Goal: Task Accomplishment & Management: Complete application form

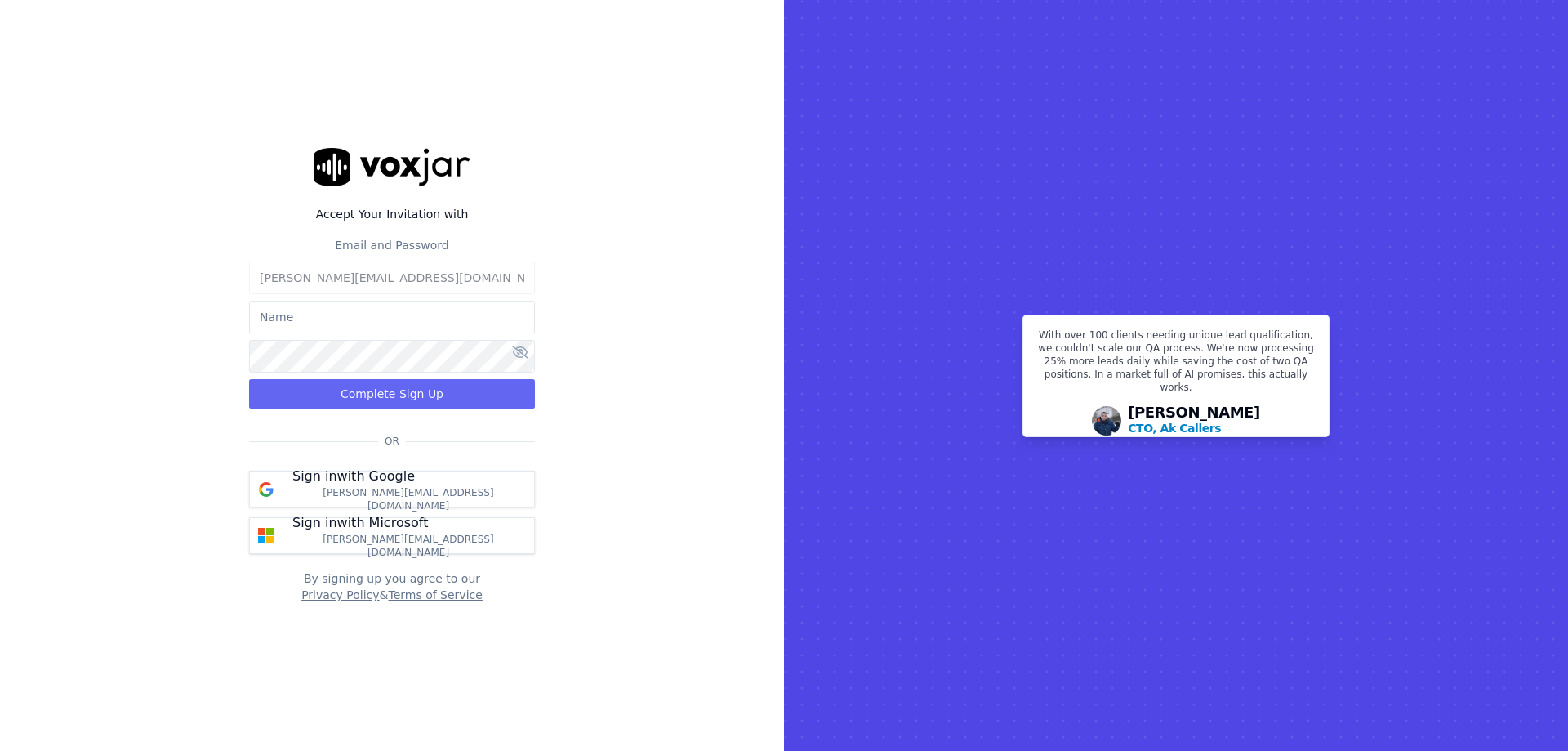
click at [303, 328] on input "text" at bounding box center [392, 317] width 286 height 32
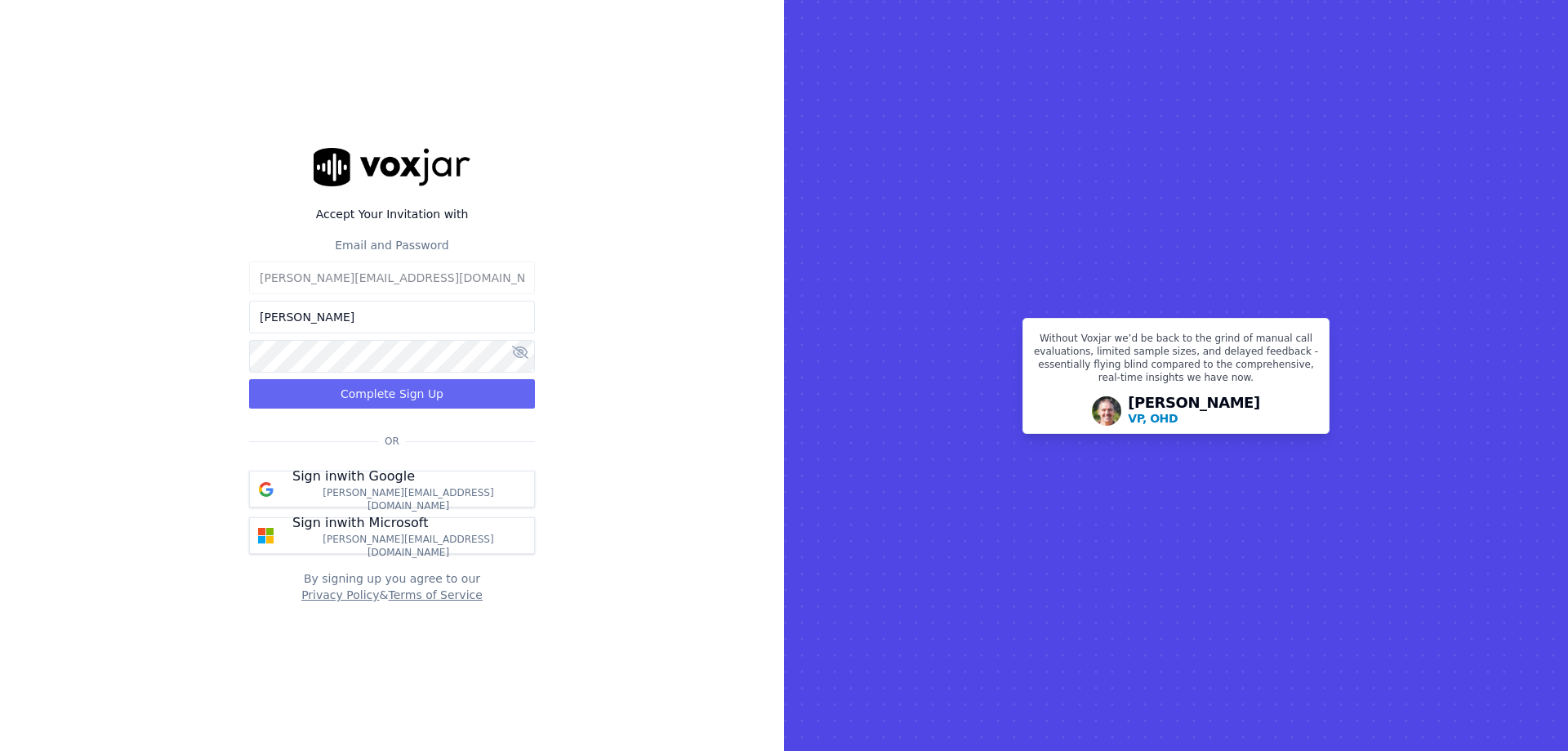
type input "Jessica"
drag, startPoint x: 304, startPoint y: 329, endPoint x: 221, endPoint y: 316, distance: 84.0
click at [221, 316] on div "Accept Your Invitation with Email and Password jessicadaniels@spsdoorguard.com …" at bounding box center [392, 376] width 784 height 751
click at [238, 282] on div "Accept Your Invitation with Email and Password jessicadaniels@spsdoorguard.com …" at bounding box center [392, 376] width 784 height 751
click at [272, 314] on input "text" at bounding box center [392, 317] width 286 height 32
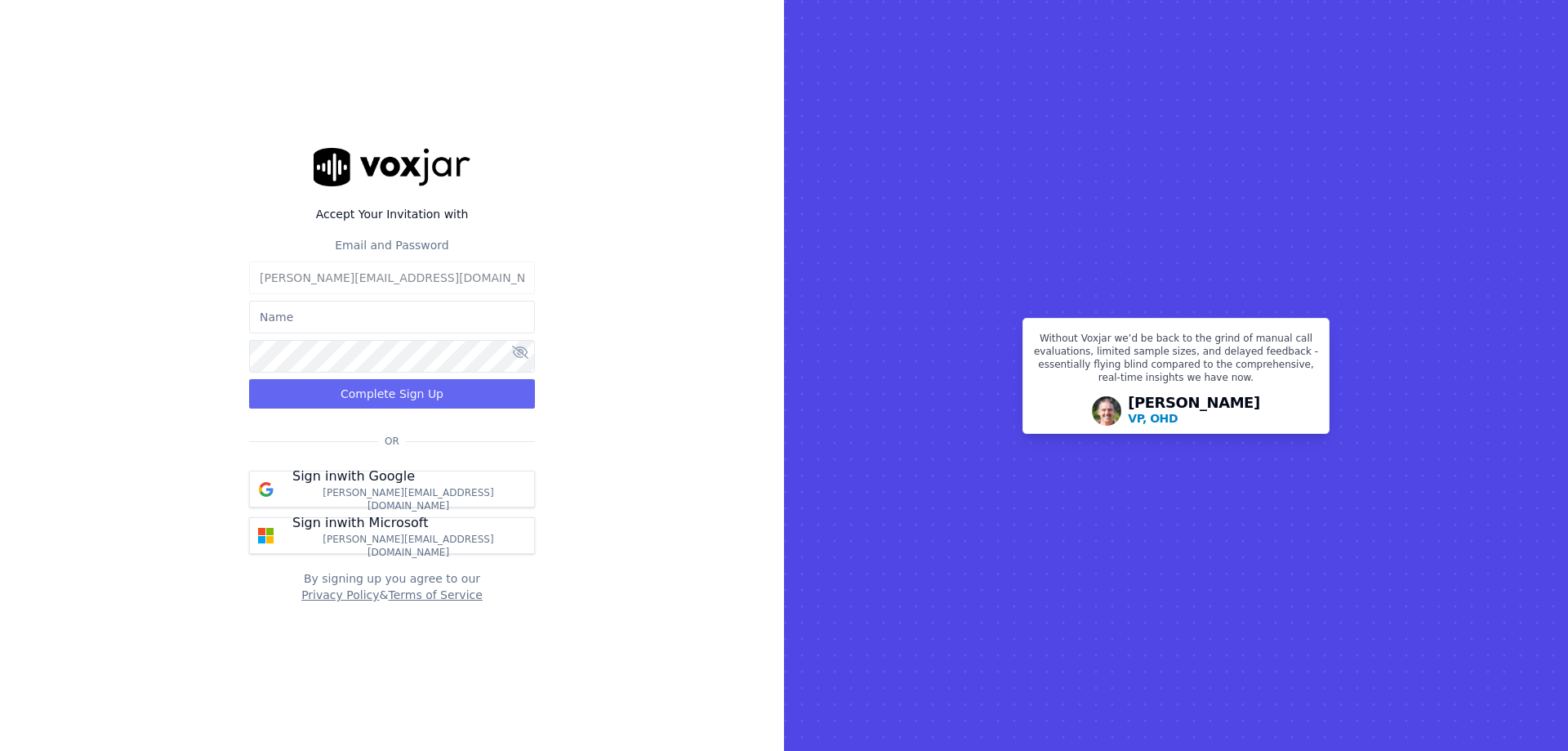
paste input "[PERSON_NAME][EMAIL_ADDRESS][DOMAIN_NAME]"
type input "[PERSON_NAME][EMAIL_ADDRESS][DOMAIN_NAME]"
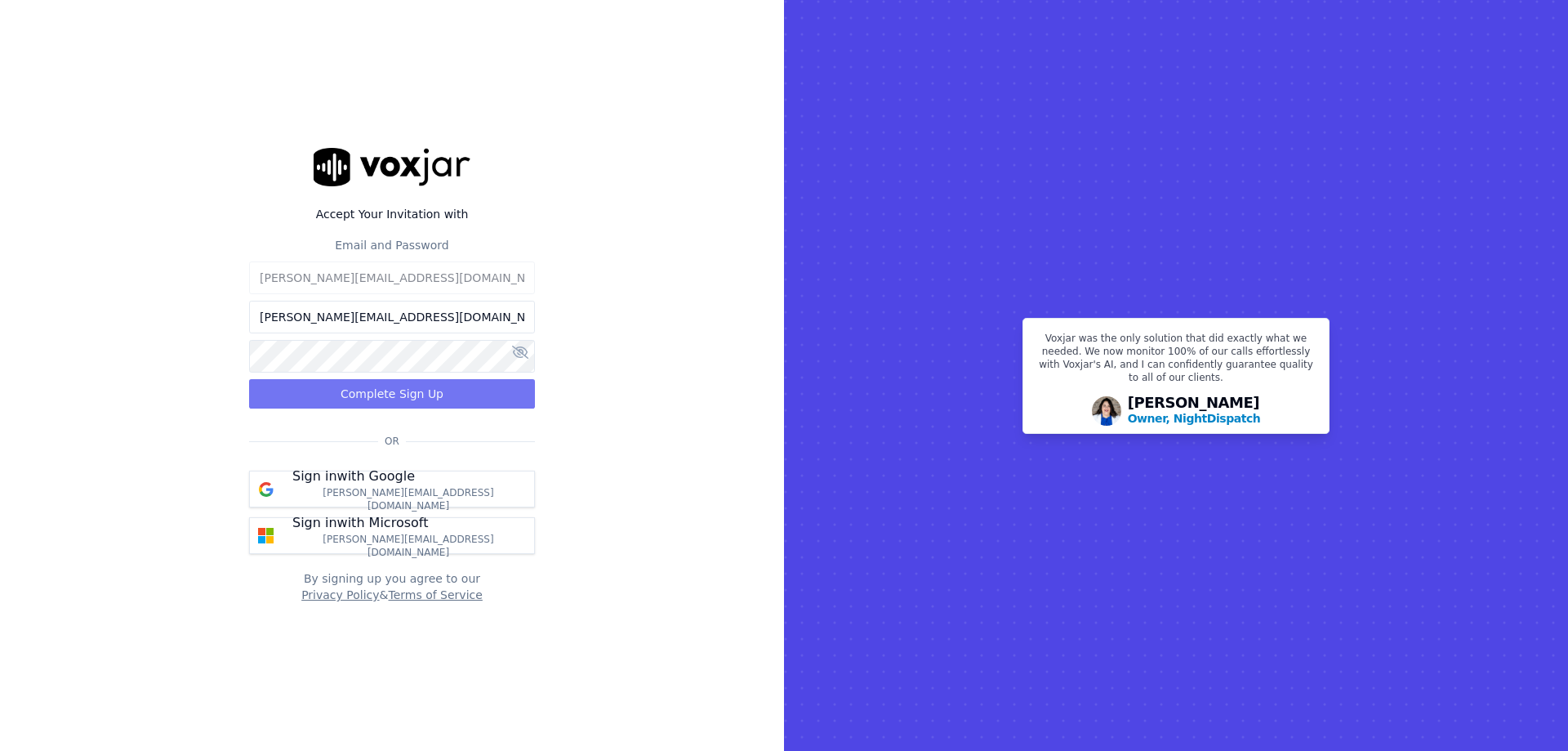
click at [295, 402] on button "Complete Sign Up" at bounding box center [392, 393] width 286 height 29
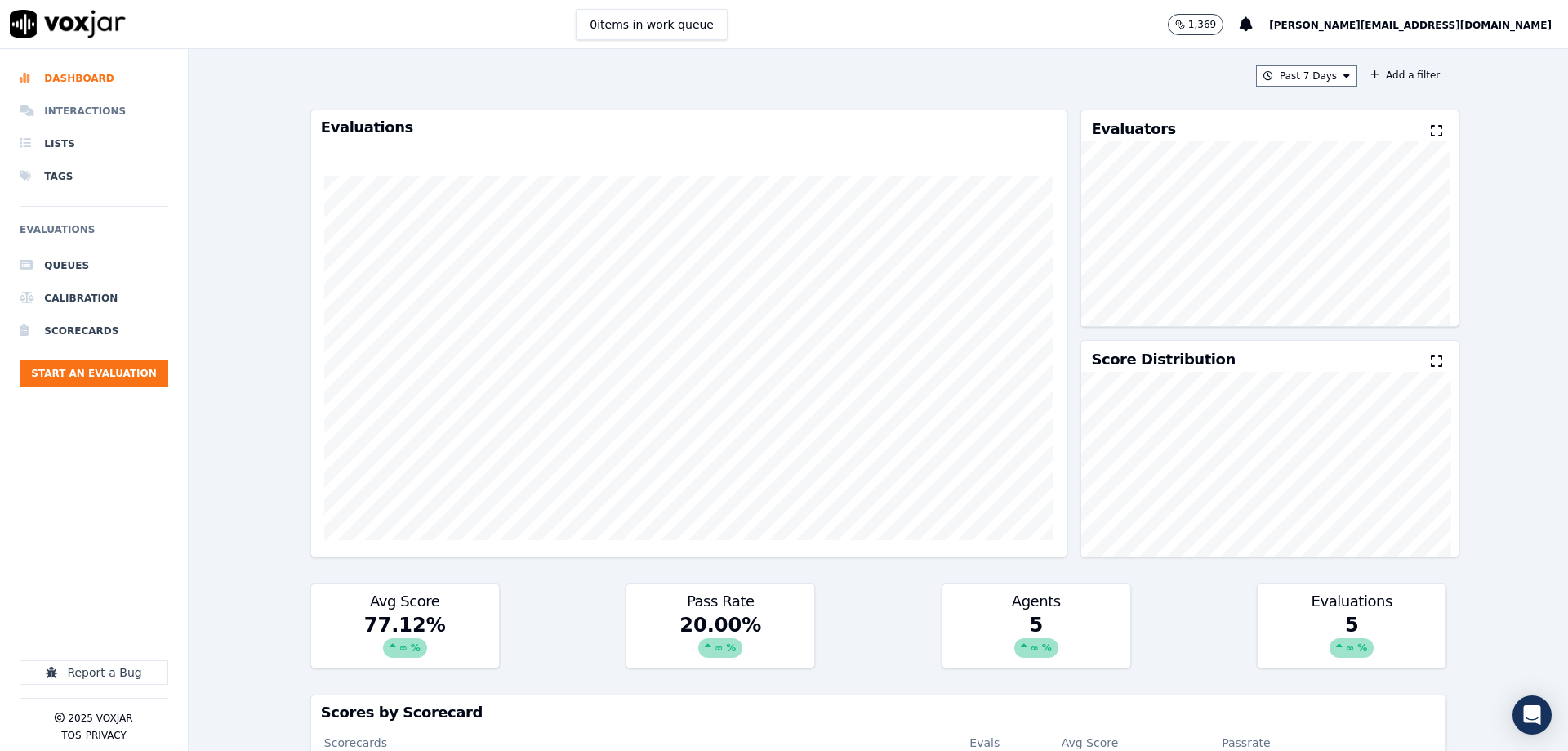
click at [127, 110] on li "Interactions" at bounding box center [94, 111] width 148 height 32
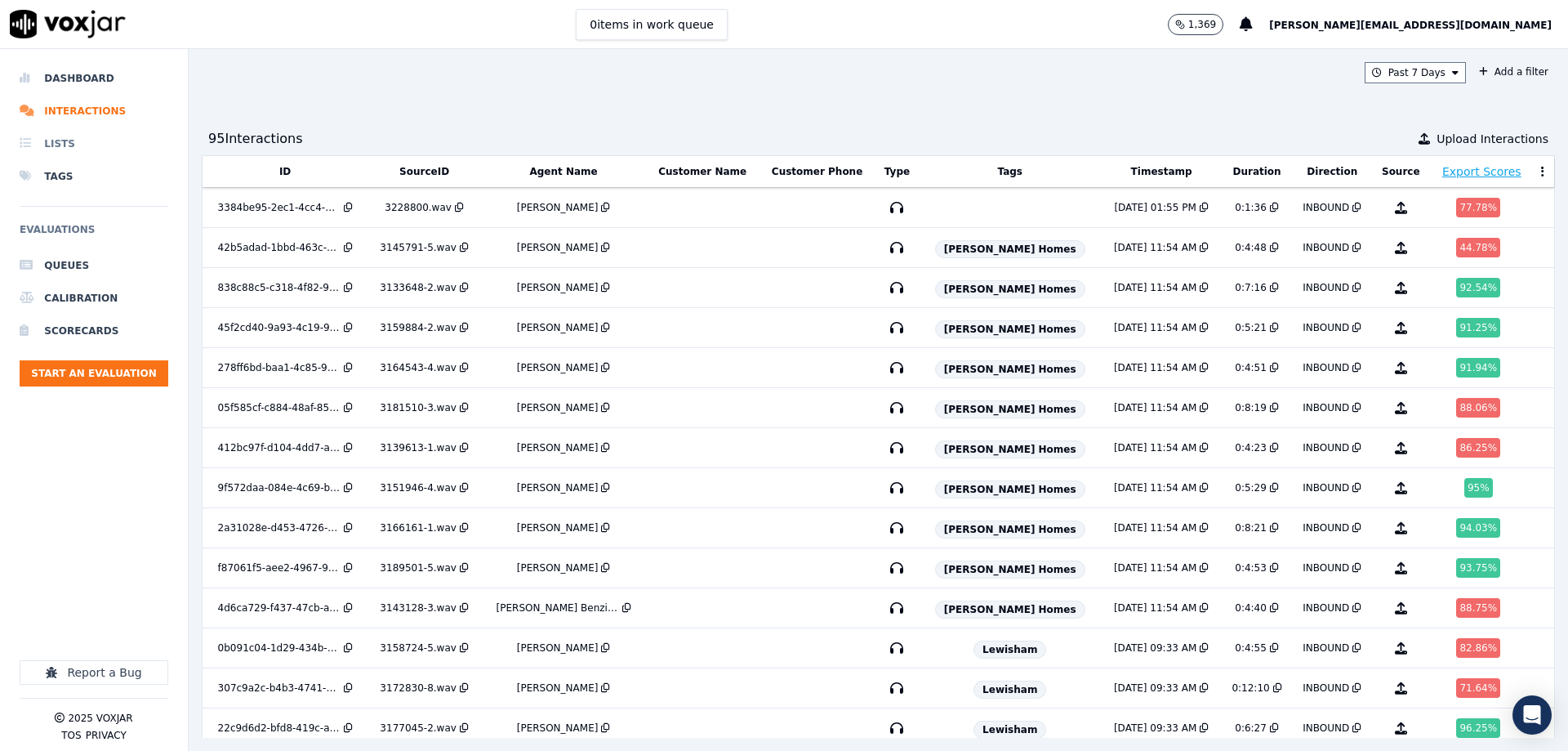
click at [92, 137] on li "Lists" at bounding box center [94, 143] width 148 height 32
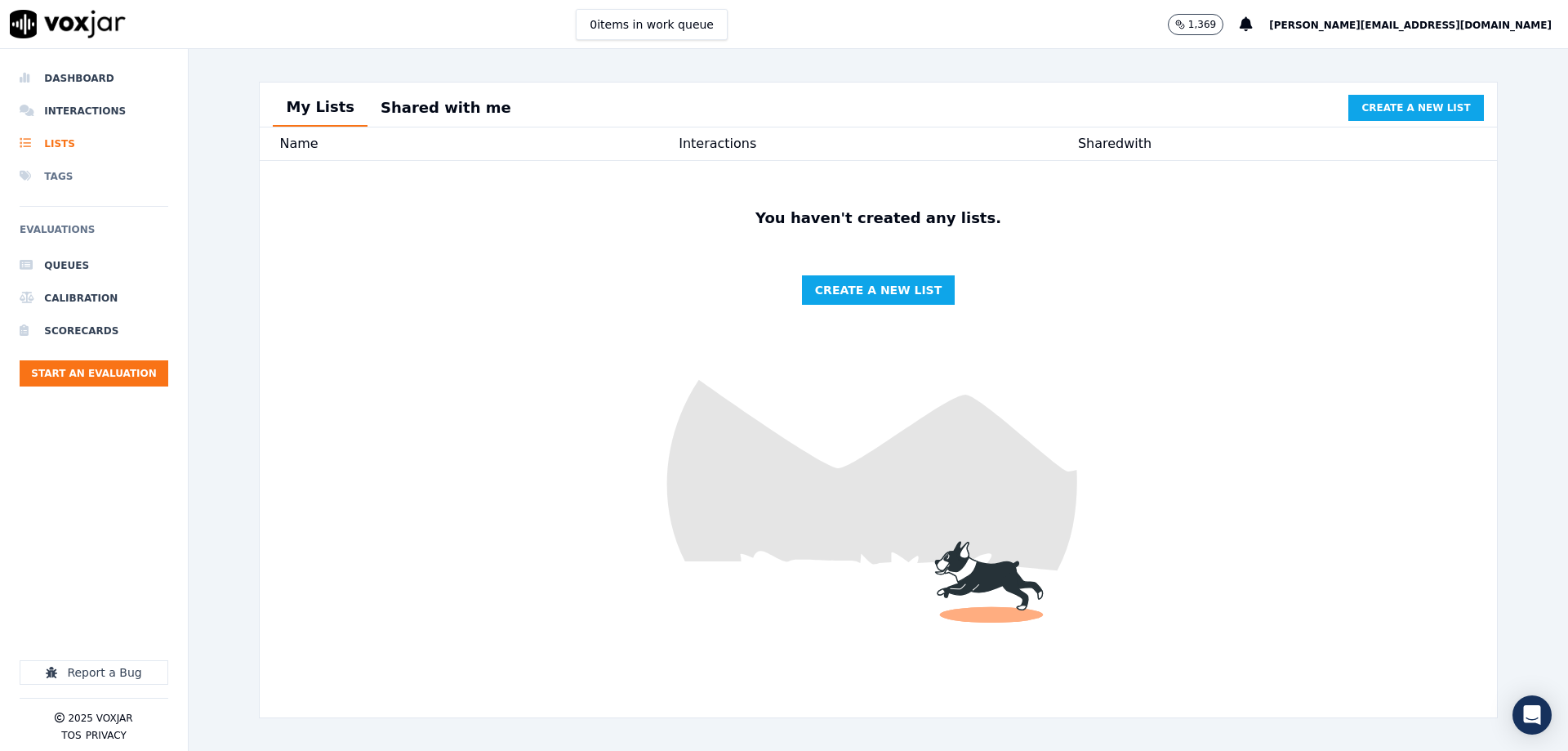
click at [96, 186] on li "Tags" at bounding box center [94, 177] width 148 height 32
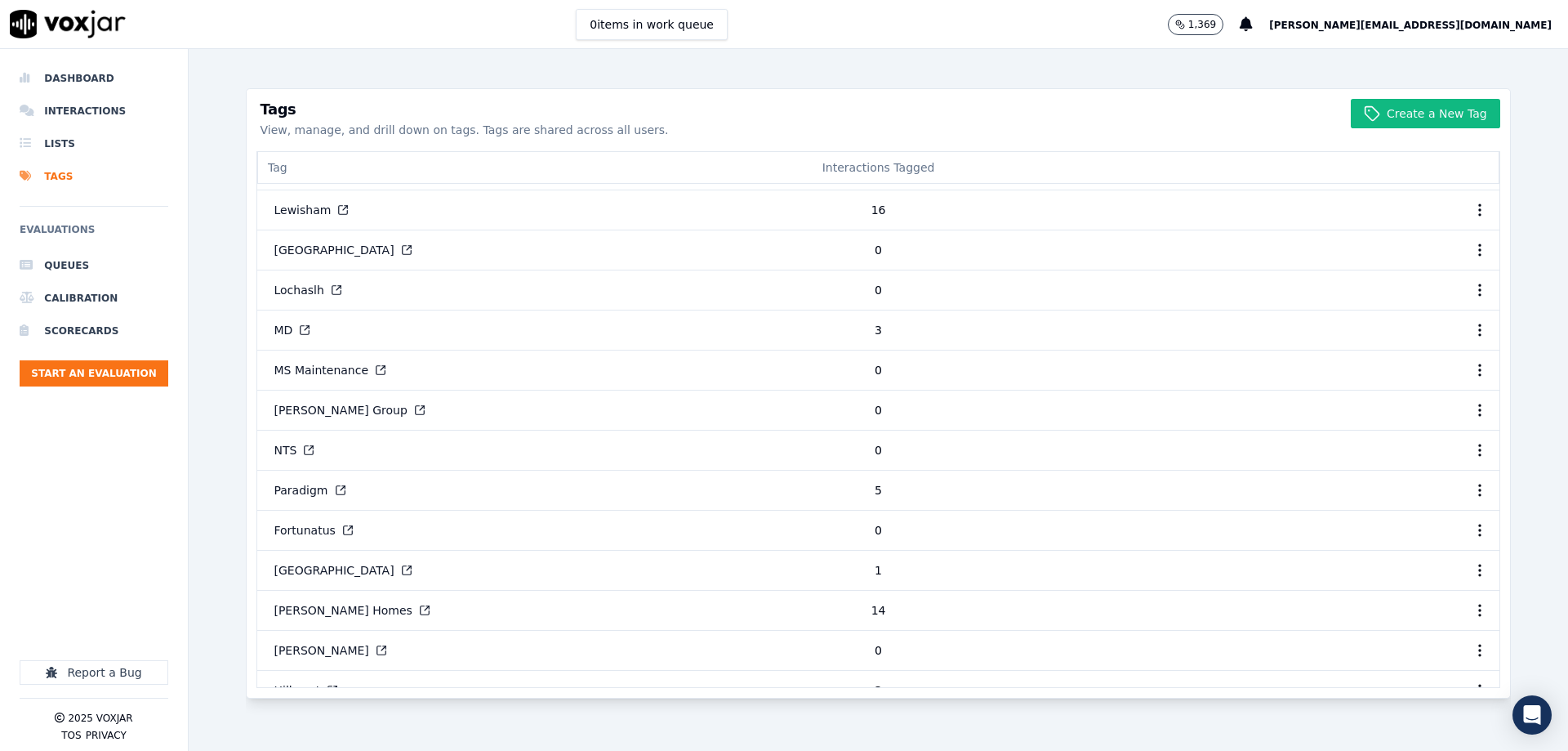
scroll to position [1342, 0]
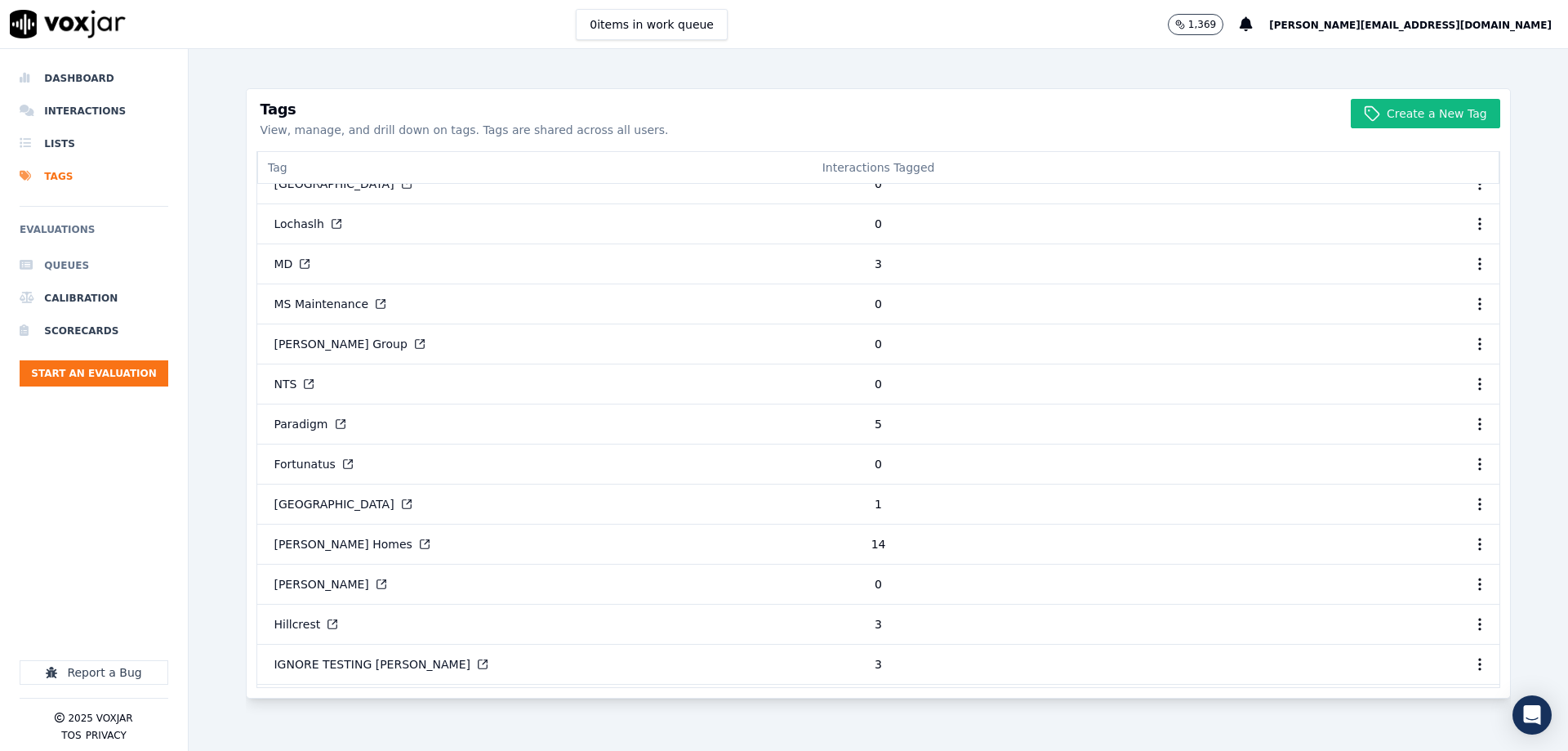
click at [85, 272] on li "Queues" at bounding box center [94, 265] width 148 height 32
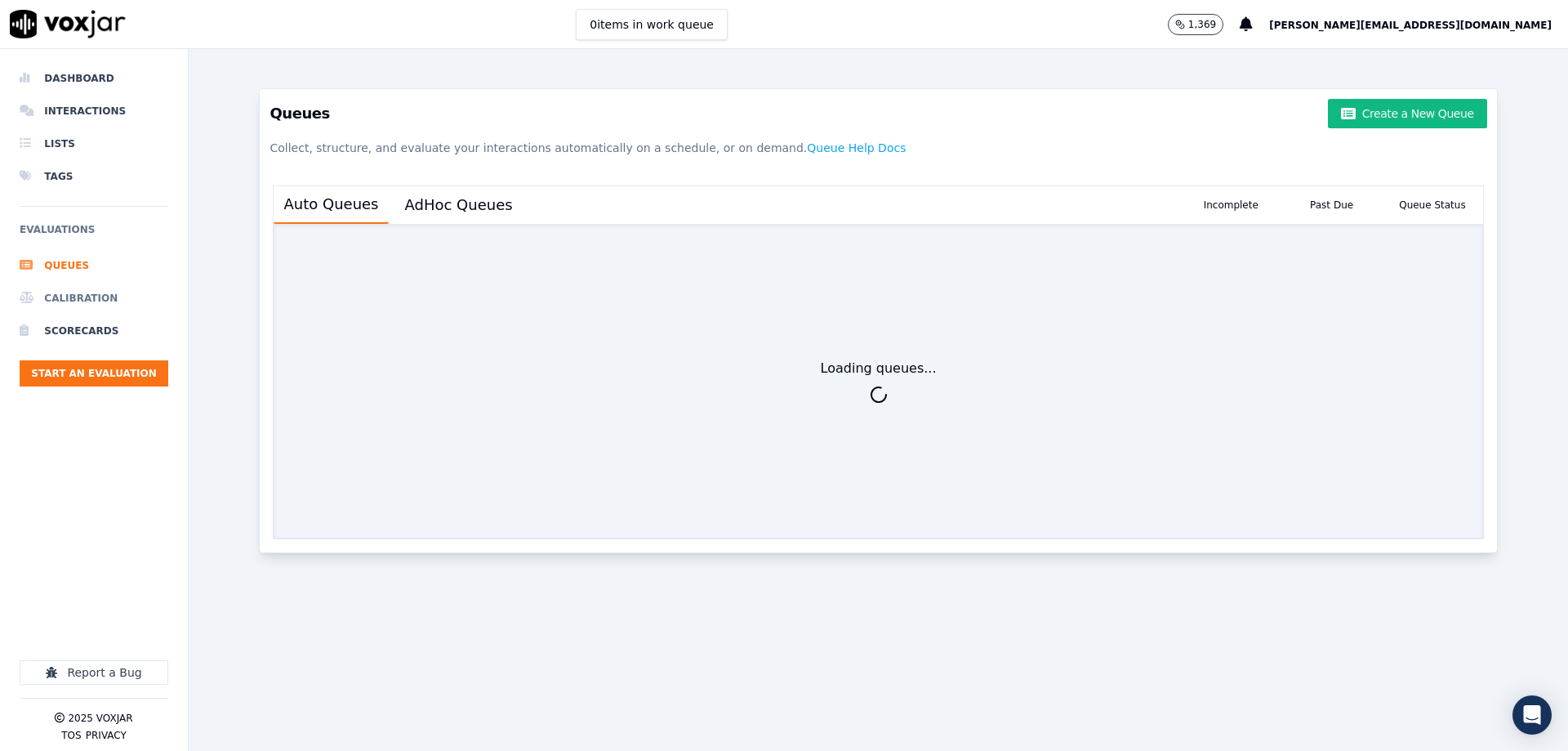
click at [68, 297] on li "Calibration" at bounding box center [94, 298] width 148 height 32
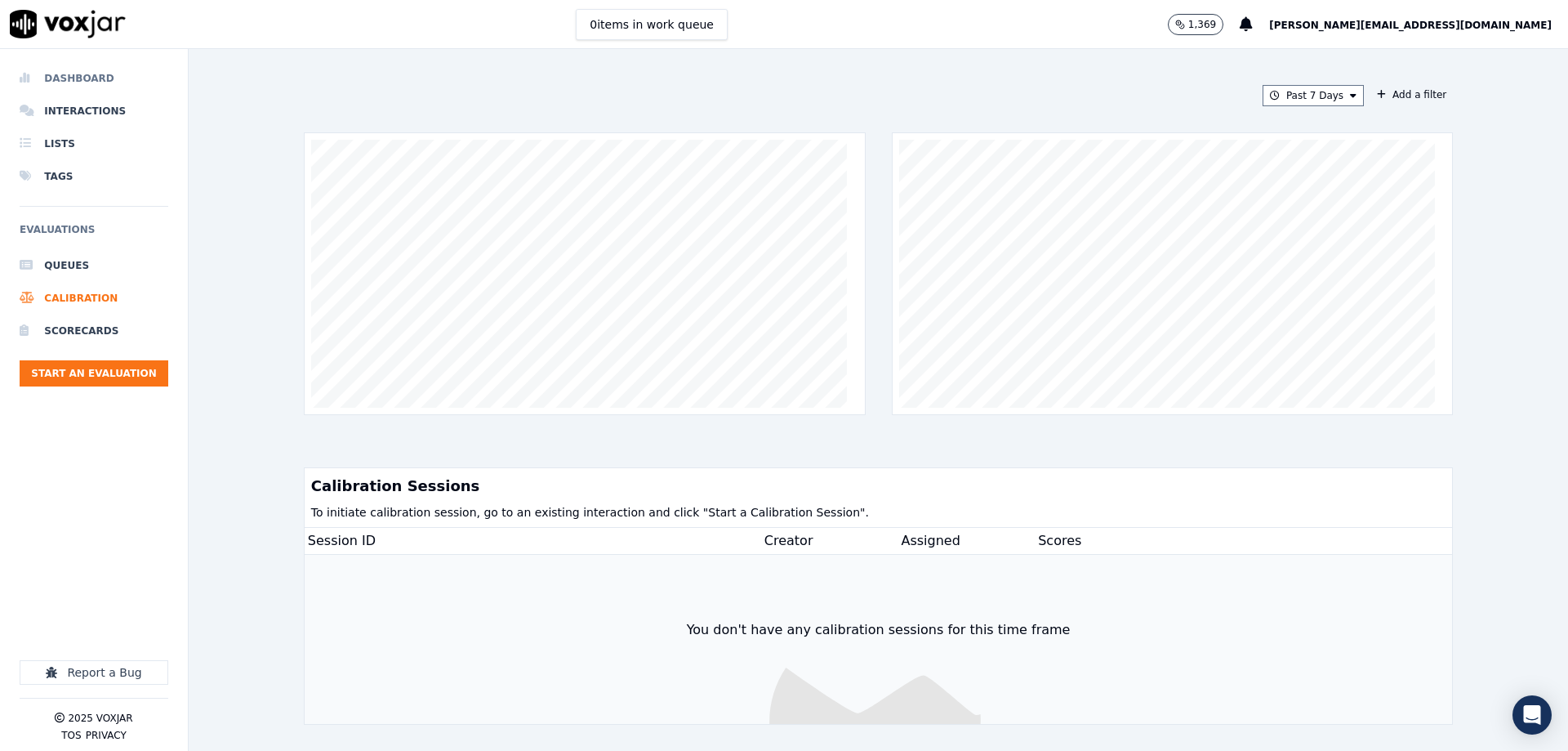
click at [53, 74] on li "Dashboard" at bounding box center [94, 79] width 148 height 32
